Goal: Task Accomplishment & Management: Manage account settings

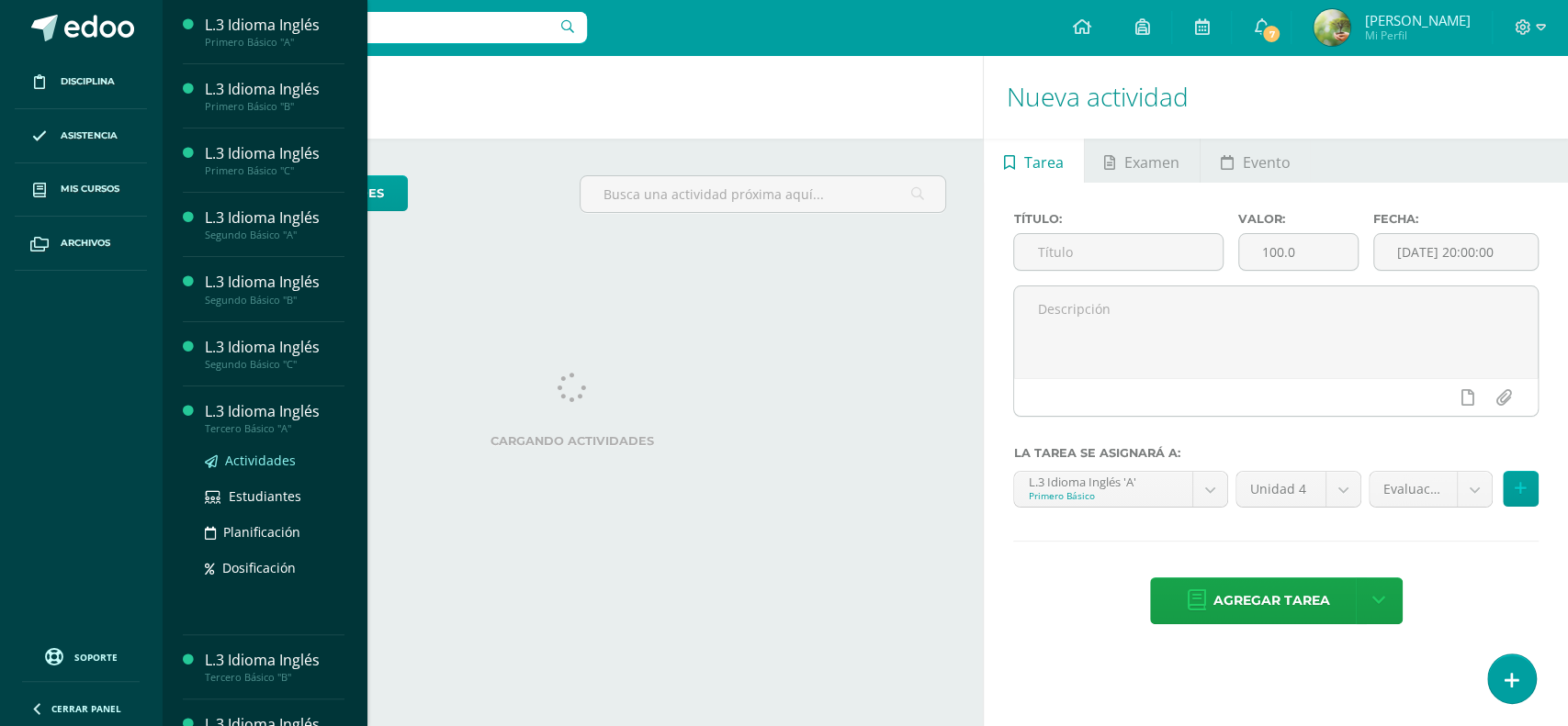
click at [248, 461] on span "Actividades" at bounding box center [260, 460] width 71 height 18
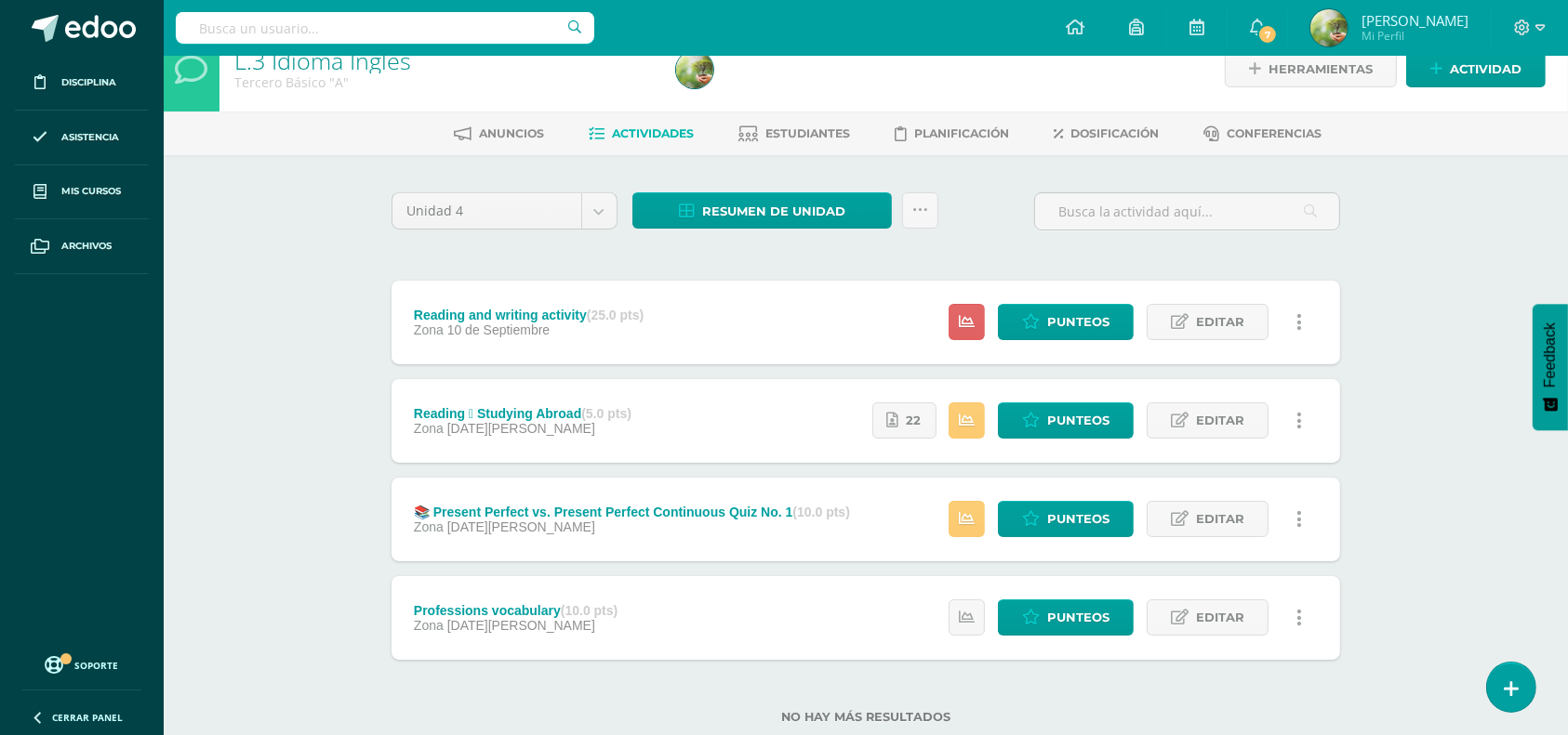
scroll to position [78, 0]
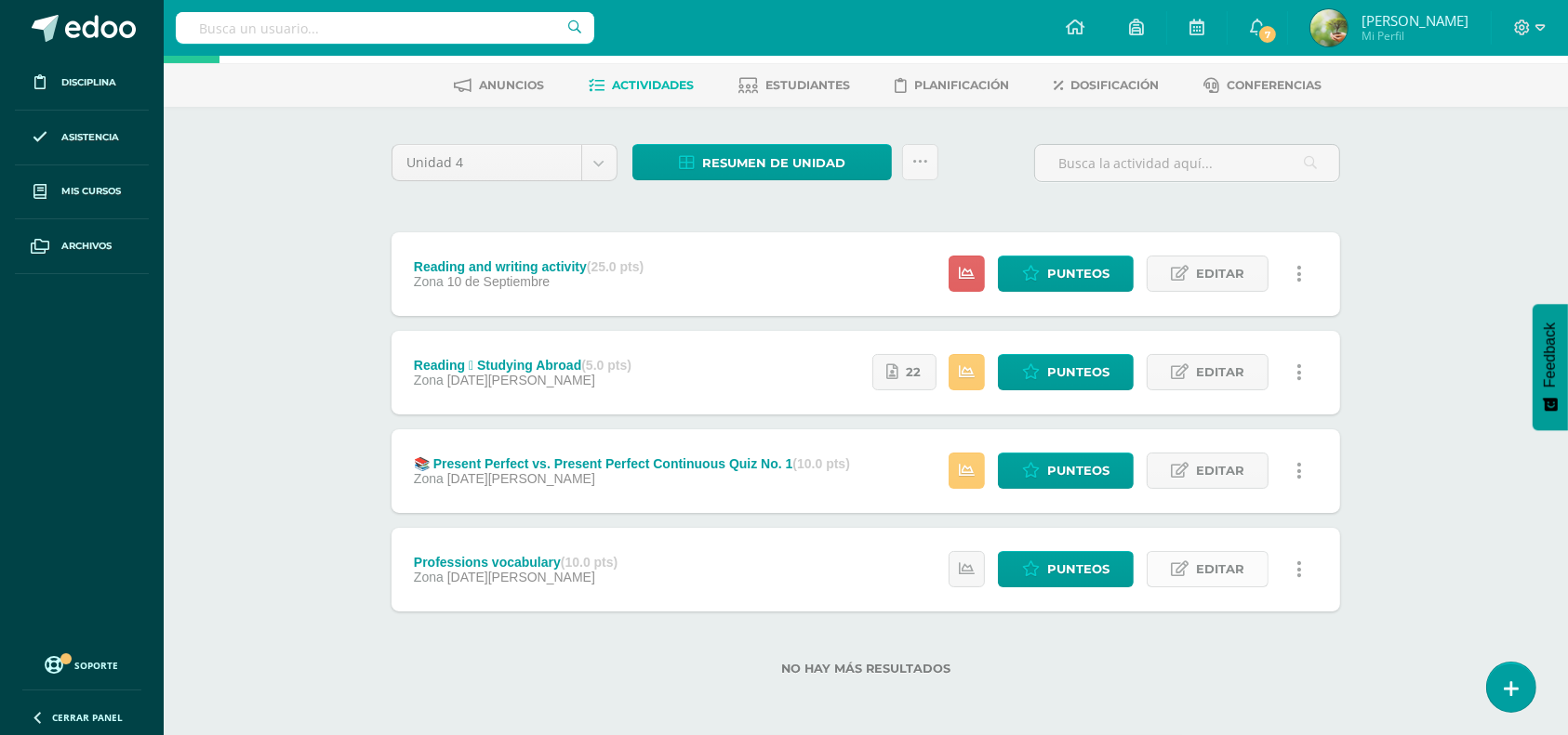
click at [1197, 566] on link "Editar" at bounding box center [1208, 569] width 122 height 36
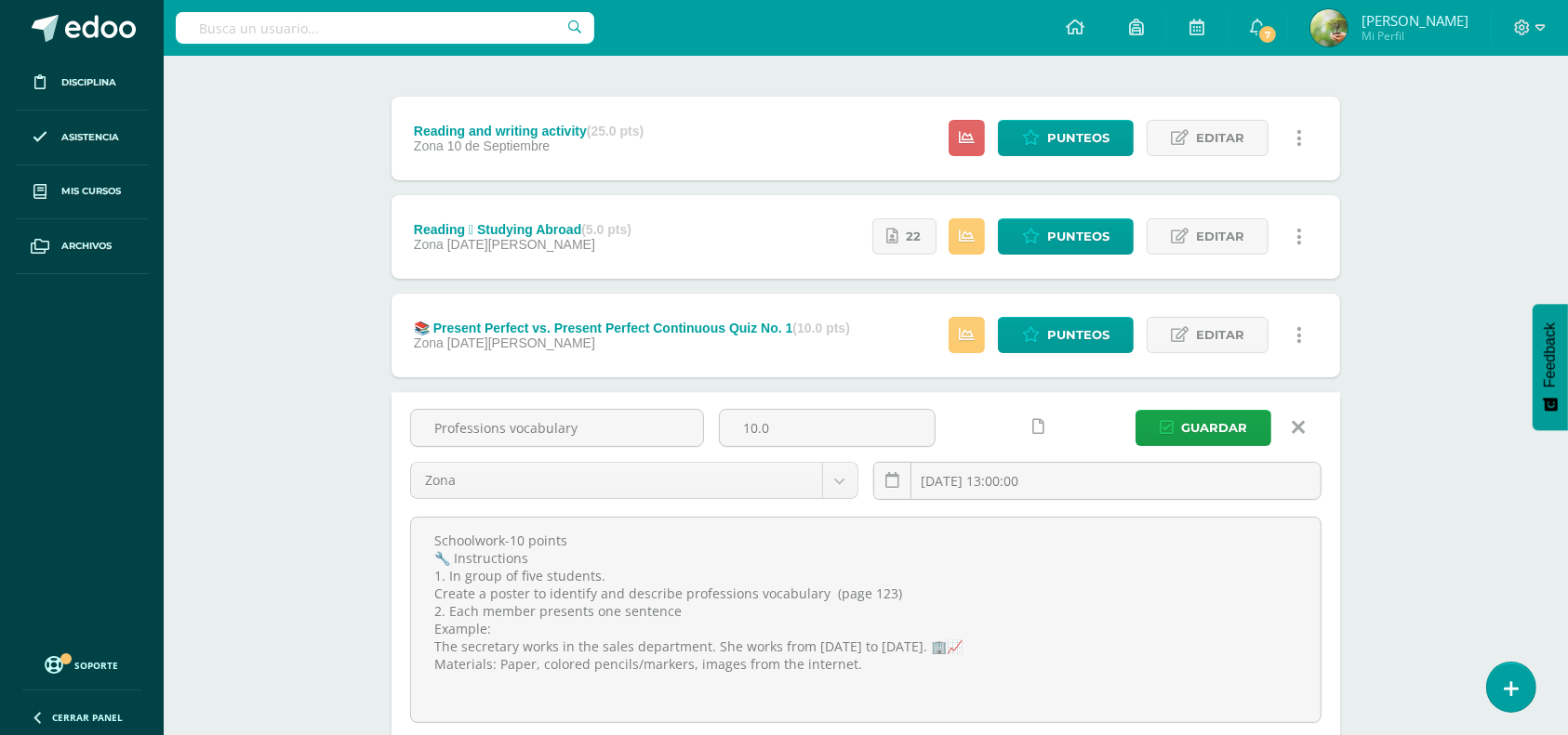
scroll to position [210, 0]
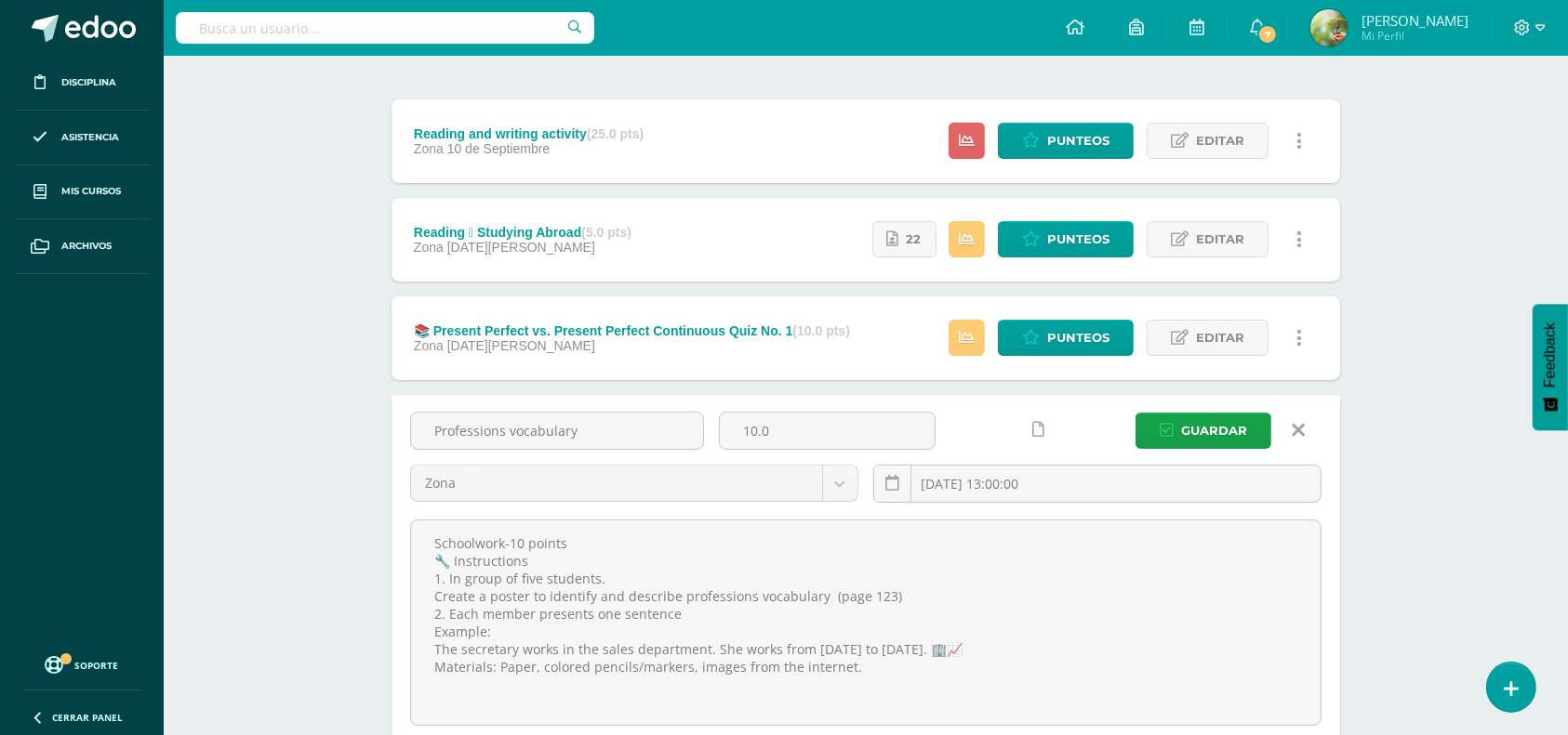
click at [1300, 424] on icon at bounding box center [1299, 430] width 13 height 21
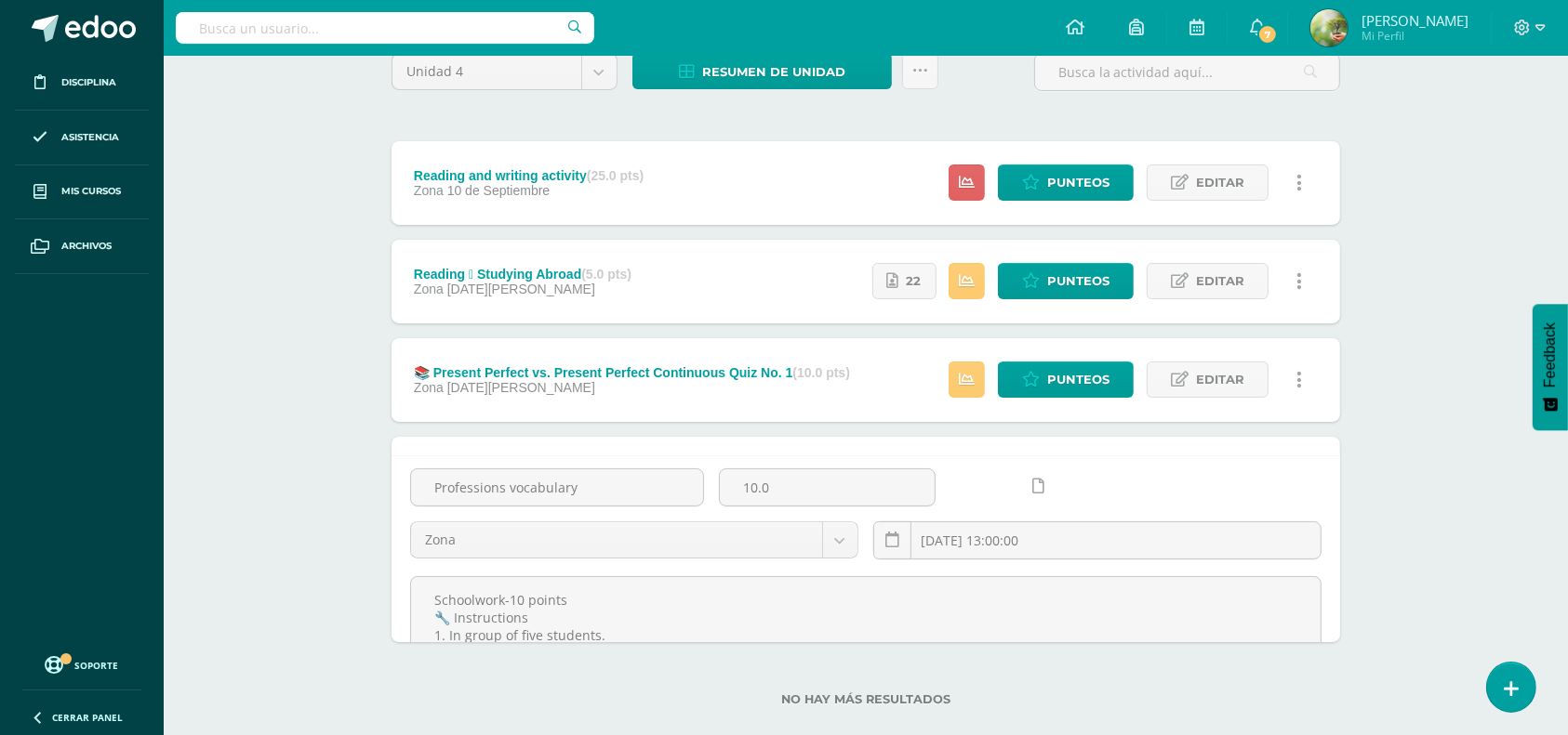
scroll to position [78, 0]
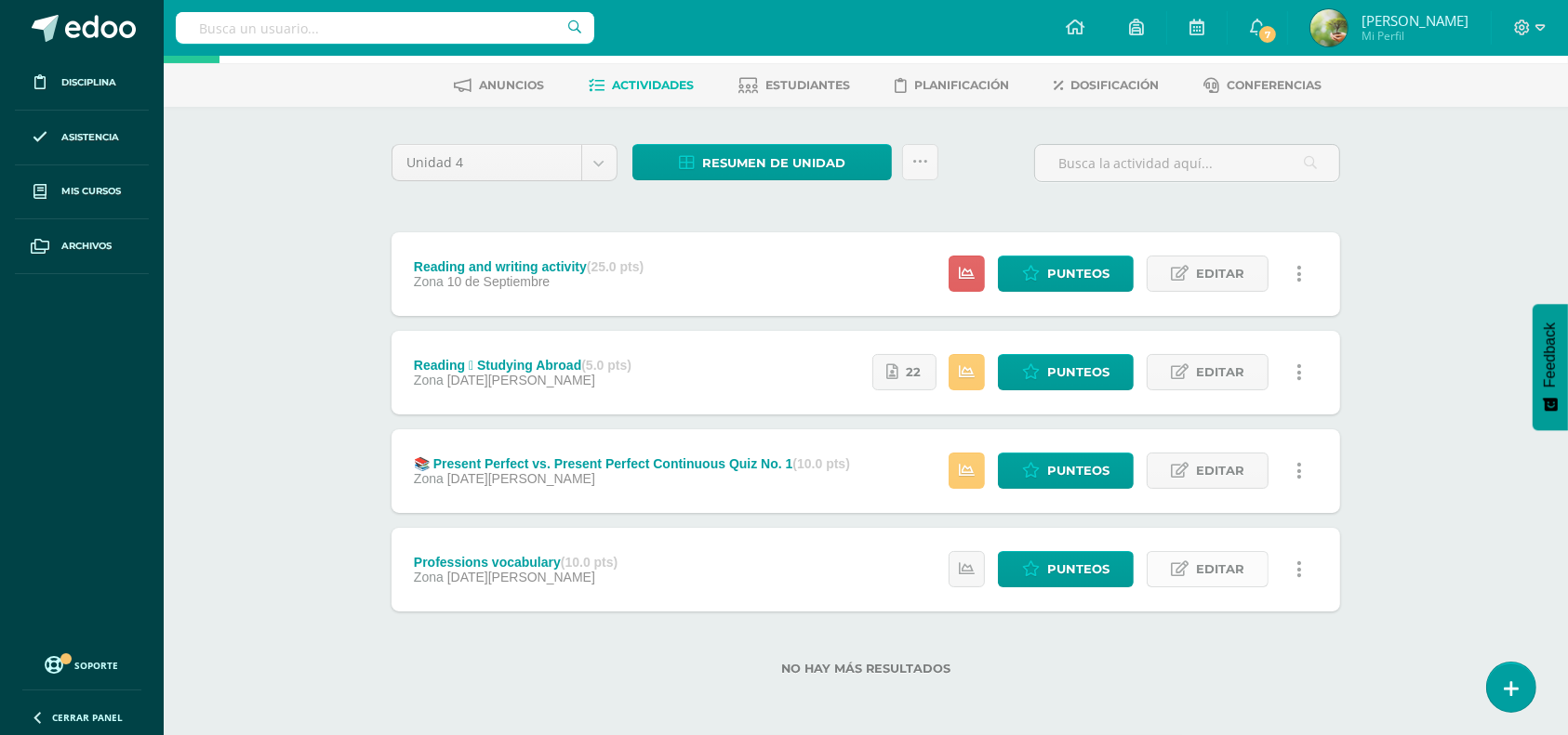
click at [1208, 569] on span "Editar" at bounding box center [1221, 569] width 49 height 35
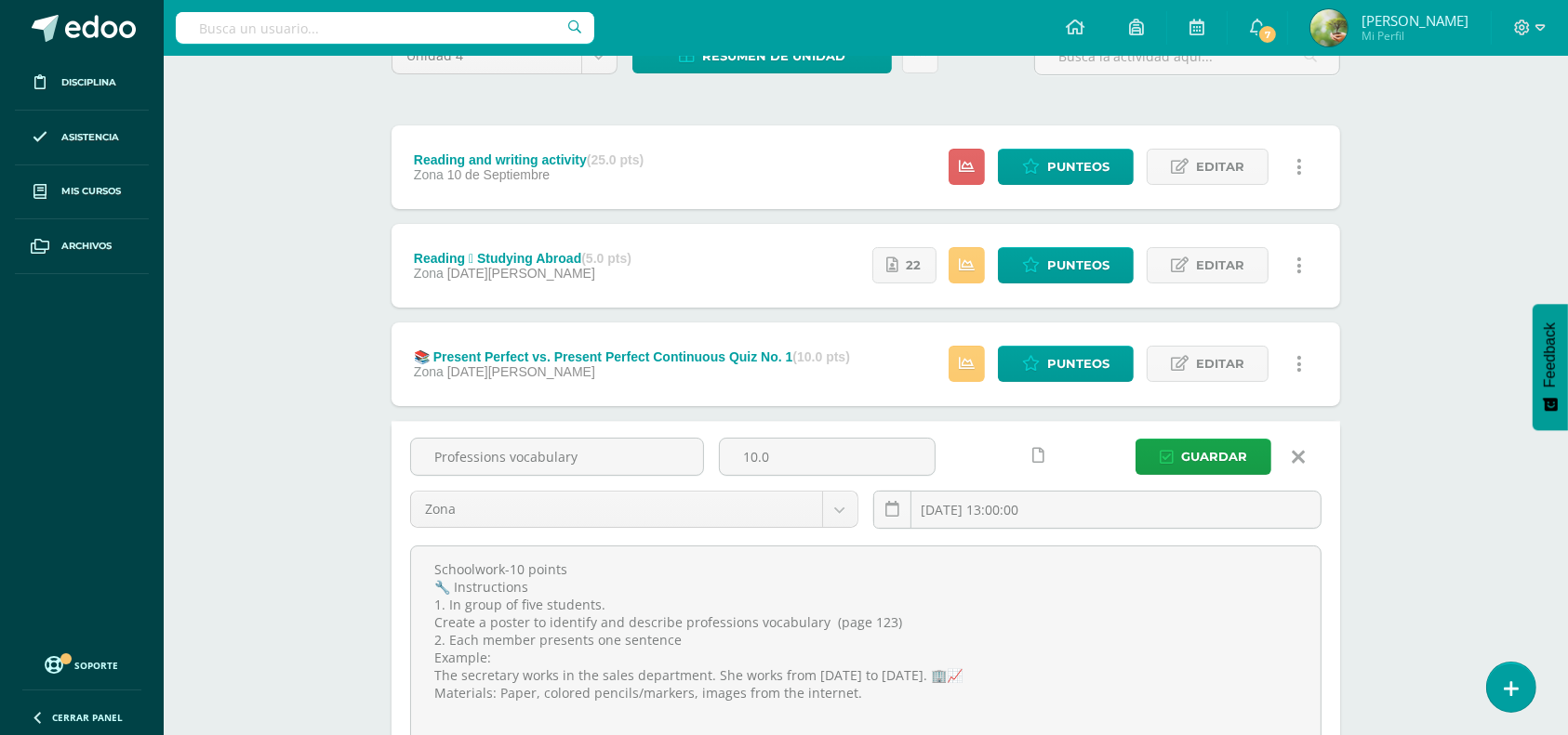
scroll to position [210, 0]
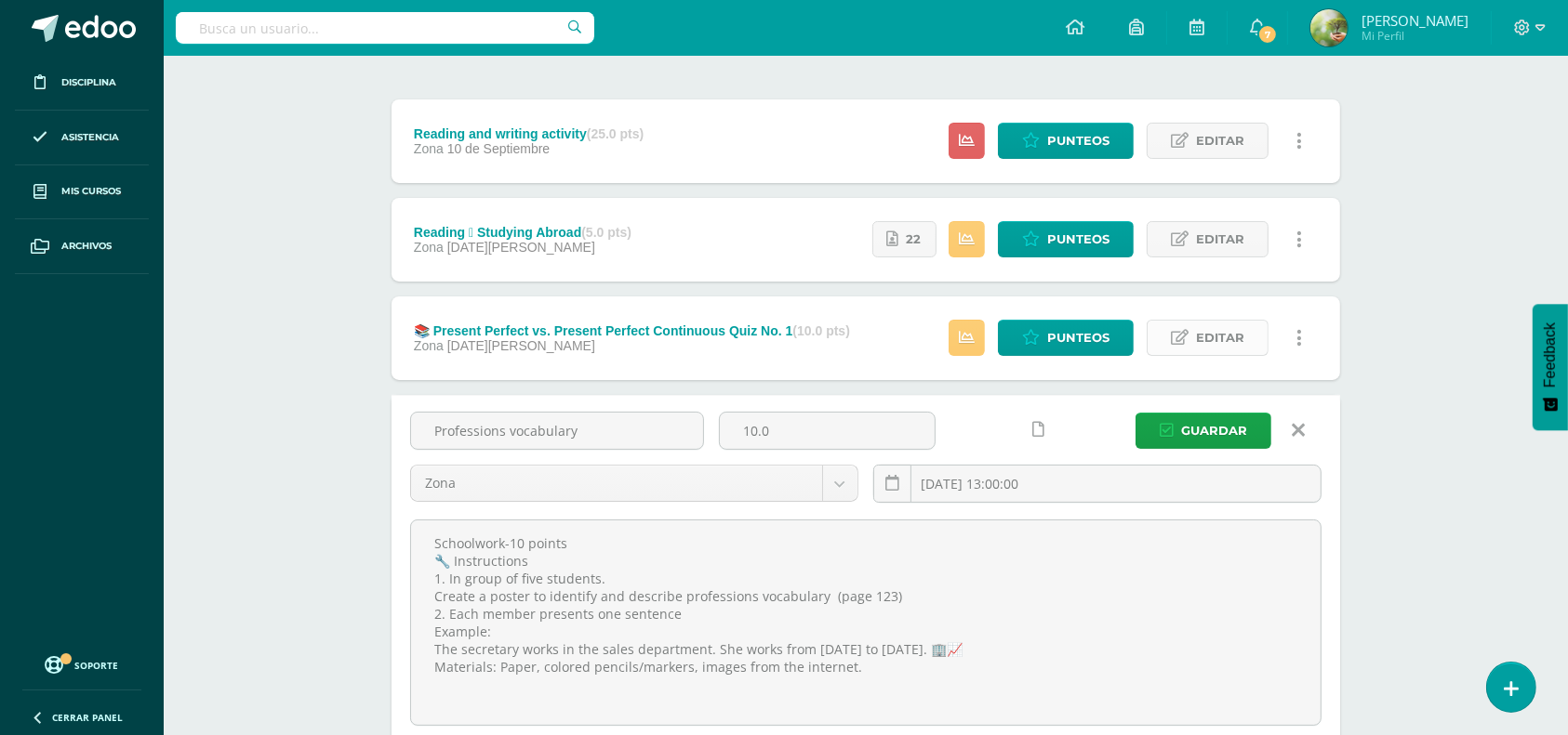
click at [1225, 339] on span "Editar" at bounding box center [1221, 338] width 49 height 35
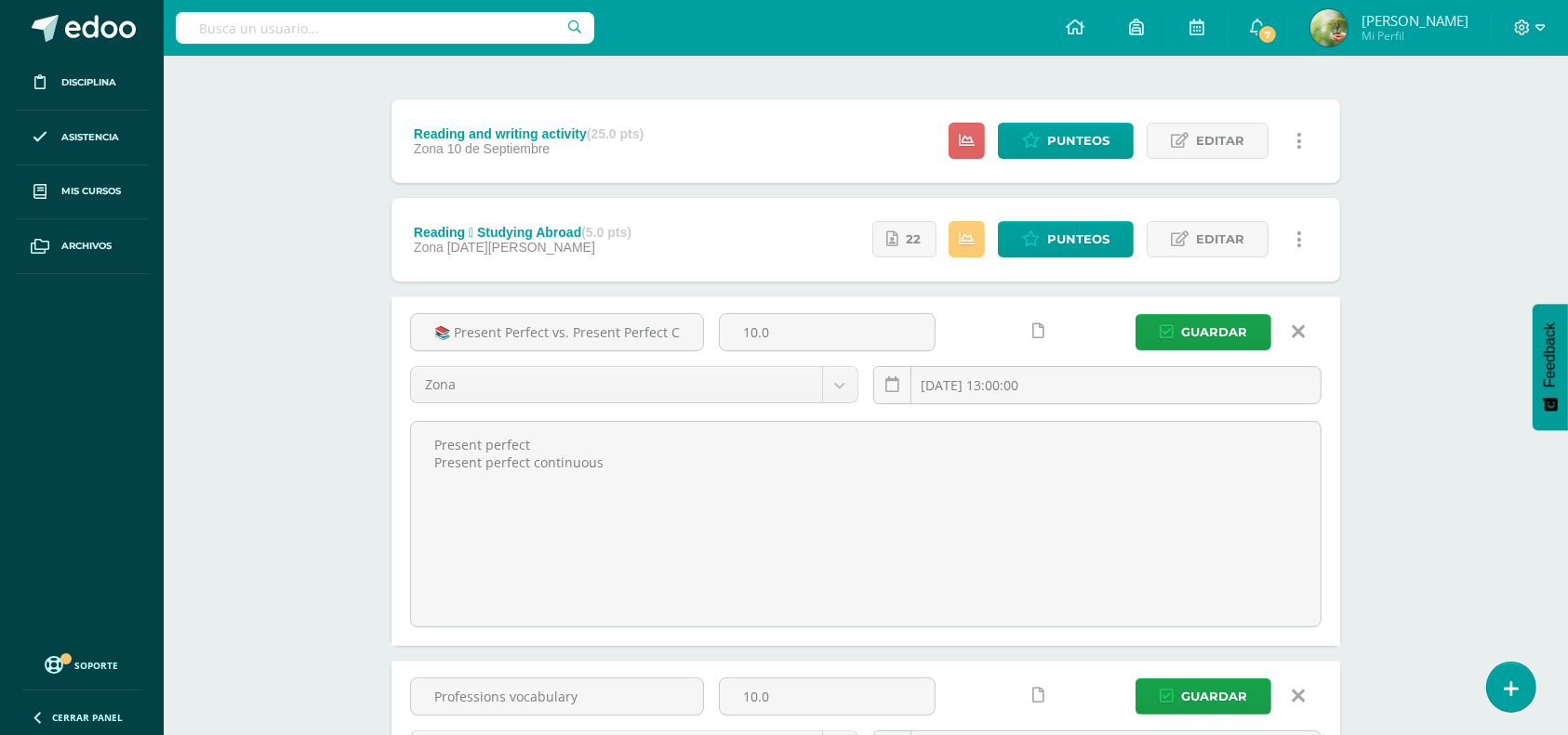
click at [1297, 328] on icon at bounding box center [1299, 332] width 13 height 21
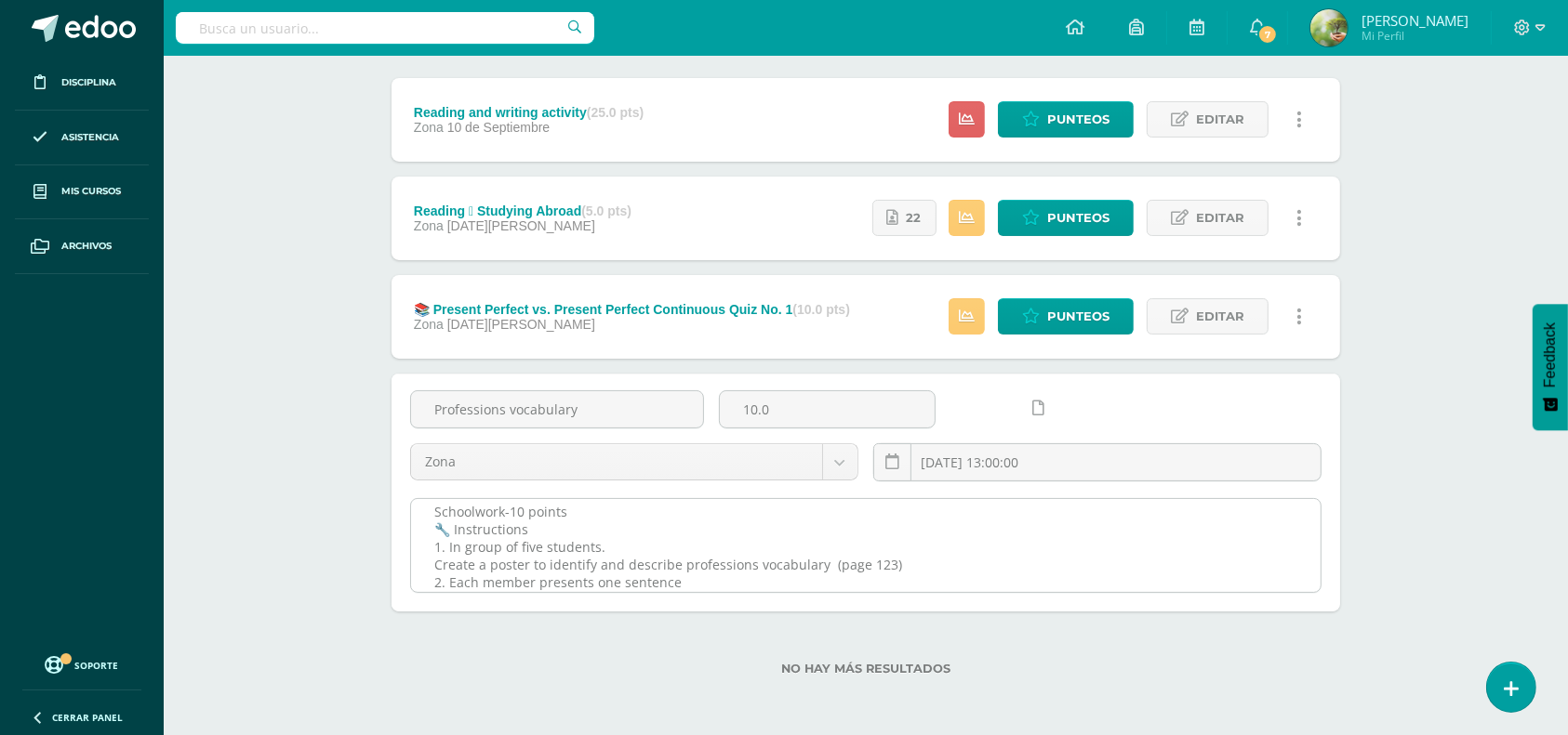
scroll to position [0, 0]
